Goal: Information Seeking & Learning: Learn about a topic

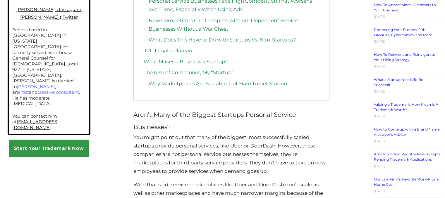
scroll to position [526, 0]
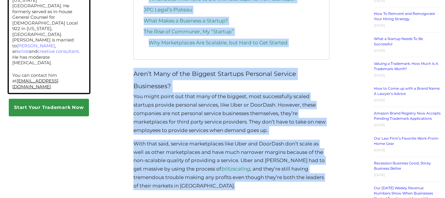
drag, startPoint x: 134, startPoint y: 93, endPoint x: 318, endPoint y: 190, distance: 207.5
click at [318, 190] on p "With that said, service marketplaces like Uber and DoorDash don’t scale as well…" at bounding box center [231, 165] width 196 height 51
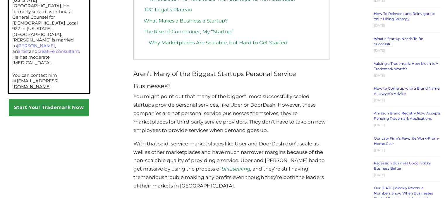
scroll to position [532, 0]
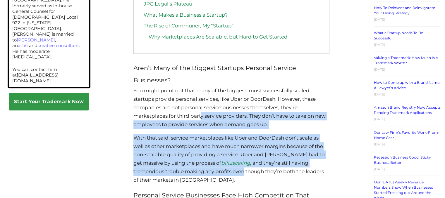
drag, startPoint x: 200, startPoint y: 119, endPoint x: 246, endPoint y: 174, distance: 71.4
copy div "y service providers. They don’t have to take on new employees to provide servic…"
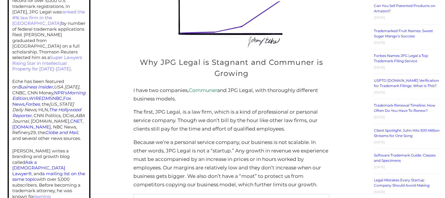
scroll to position [252, 0]
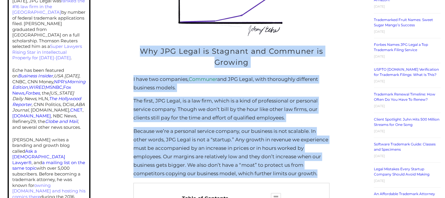
drag, startPoint x: 141, startPoint y: 53, endPoint x: 323, endPoint y: 177, distance: 219.5
copy div "Why JPG Legal is Stagnant and Communer is Growing I have two companies, Commune…"
